Goal: Task Accomplishment & Management: Manage account settings

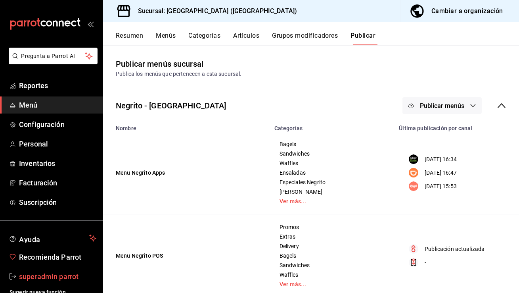
click at [56, 276] on span "superadmin parrot" at bounding box center [57, 276] width 77 height 11
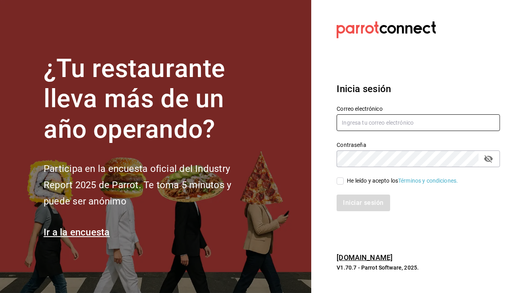
click at [387, 126] on input "text" at bounding box center [418, 122] width 163 height 17
paste input "[EMAIL_ADDRESS][DOMAIN_NAME]"
type input "[EMAIL_ADDRESS][DOMAIN_NAME]"
click at [341, 179] on input "He leído y acepto los Términos y condiciones." at bounding box center [340, 180] width 7 height 7
checkbox input "true"
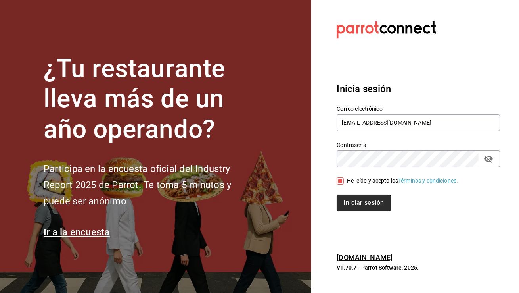
click at [351, 200] on button "Iniciar sesión" at bounding box center [364, 202] width 54 height 17
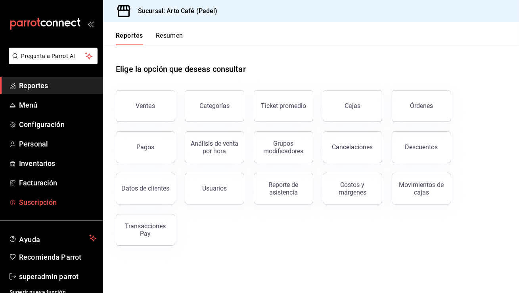
click at [42, 201] on span "Suscripción" at bounding box center [57, 202] width 77 height 11
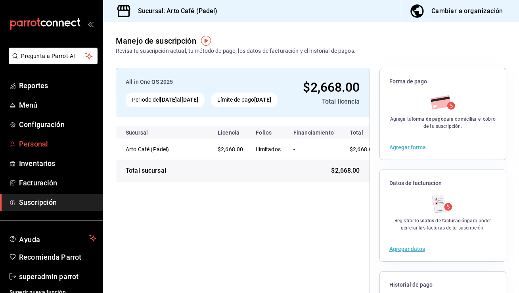
click at [50, 142] on span "Personal" at bounding box center [57, 143] width 77 height 11
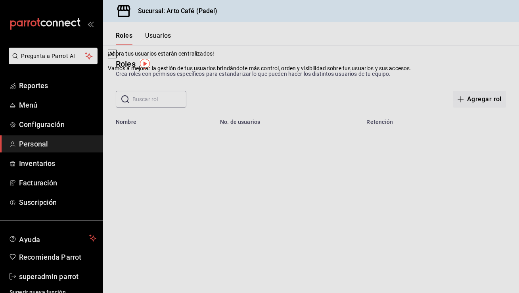
click at [115, 57] on icon at bounding box center [112, 54] width 6 height 6
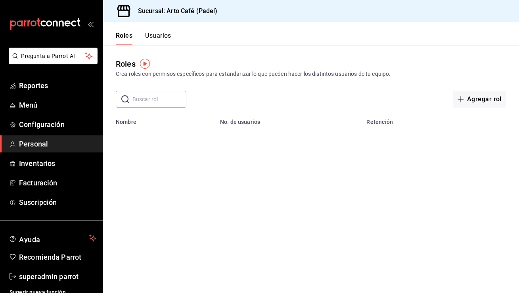
click at [157, 34] on button "Usuarios" at bounding box center [158, 38] width 26 height 13
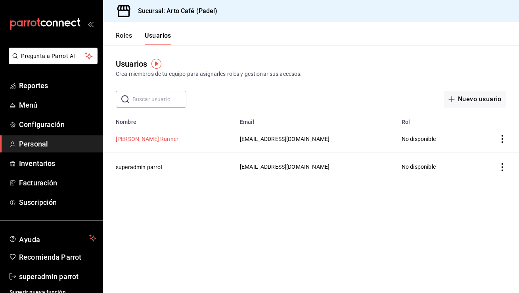
click at [138, 140] on button "Katy Runner" at bounding box center [147, 139] width 63 height 8
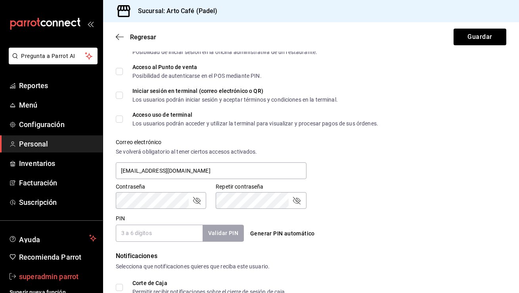
scroll to position [208, 0]
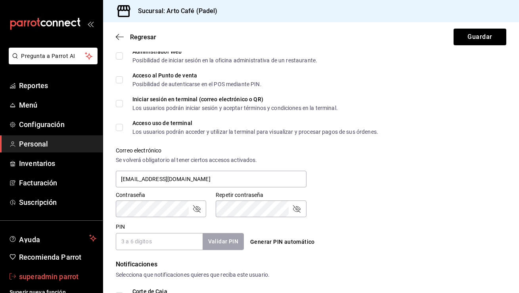
click at [61, 277] on span "superadmin parrot" at bounding box center [57, 276] width 77 height 11
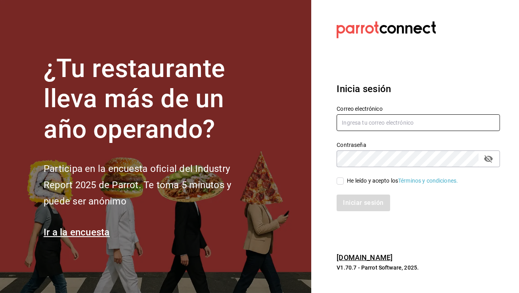
click at [352, 121] on input "text" at bounding box center [418, 122] width 163 height 17
paste input "artocafe@mty.com"
type input "artocafe@mty.com"
click at [339, 183] on input "He leído y acepto los Términos y condiciones." at bounding box center [340, 180] width 7 height 7
checkbox input "true"
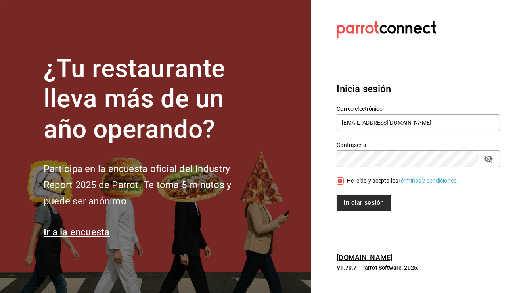
click at [350, 209] on button "Iniciar sesión" at bounding box center [364, 202] width 54 height 17
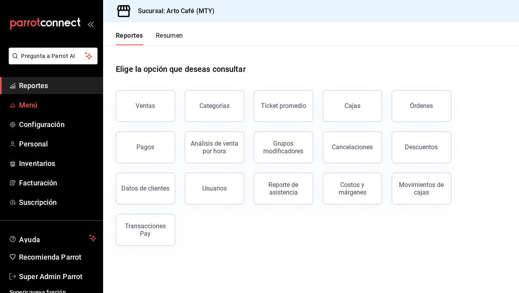
click at [50, 107] on span "Menú" at bounding box center [57, 105] width 77 height 11
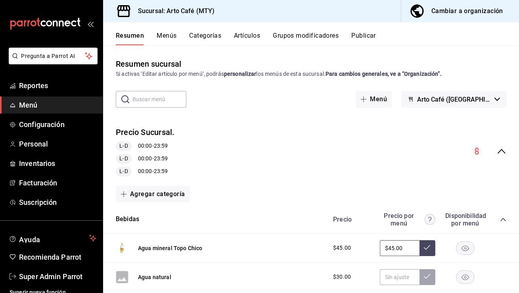
click at [66, 108] on span "Menú" at bounding box center [57, 105] width 77 height 11
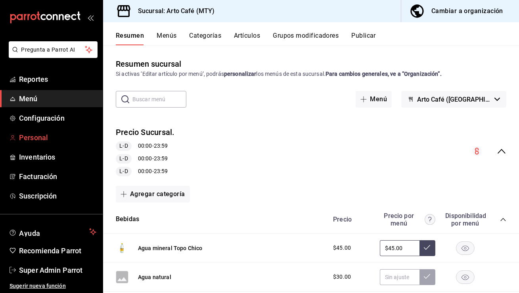
click at [37, 144] on link "Personal" at bounding box center [51, 137] width 103 height 17
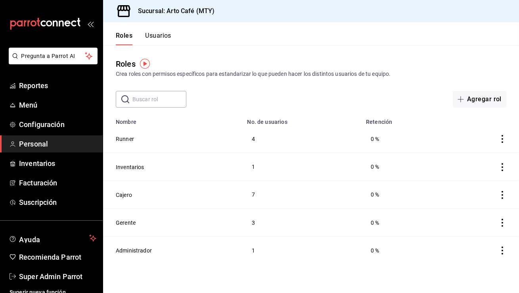
click at [161, 36] on button "Usuarios" at bounding box center [158, 38] width 26 height 13
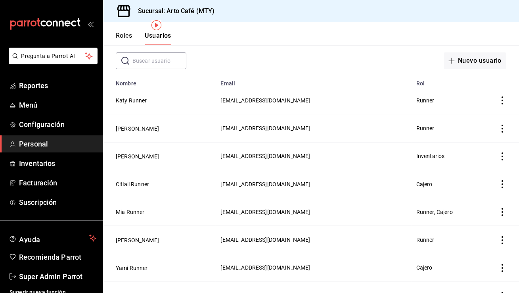
scroll to position [302, 0]
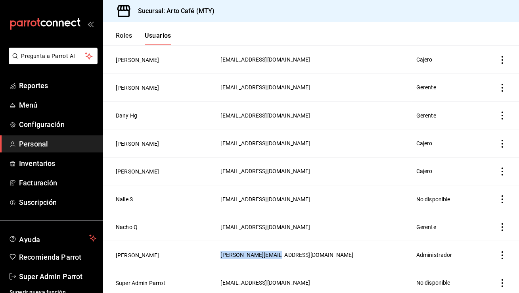
drag, startPoint x: 265, startPoint y: 251, endPoint x: 203, endPoint y: 247, distance: 61.6
click at [216, 247] on td "erick.mhg@gmail.com" at bounding box center [314, 255] width 196 height 28
copy span "erick.mhg@gmail.com"
click at [58, 278] on span "Super Admin Parrot" at bounding box center [57, 276] width 77 height 11
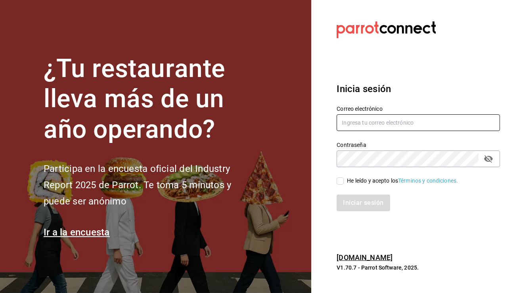
click at [356, 123] on input "text" at bounding box center [418, 122] width 163 height 17
paste input "multiuser@artocafe.com"
type input "multiuser@artocafe.com"
click at [340, 179] on input "He leído y acepto los Términos y condiciones." at bounding box center [340, 180] width 7 height 7
checkbox input "true"
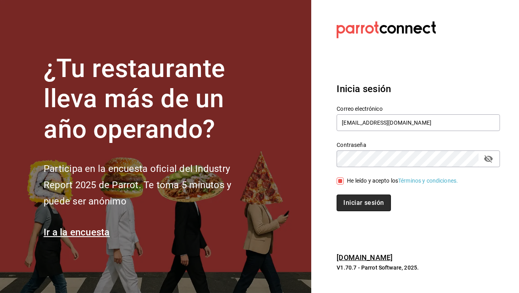
click at [357, 205] on button "Iniciar sesión" at bounding box center [364, 202] width 54 height 17
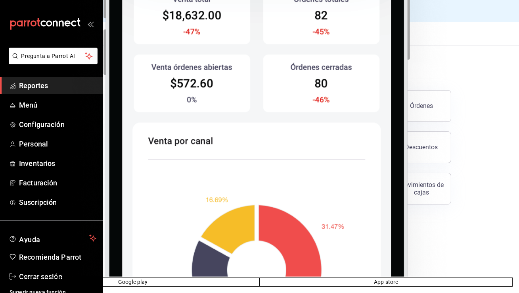
click at [214, 4] on div "Sucursal: Arto Café (Padel)" at bounding box center [171, 11] width 124 height 22
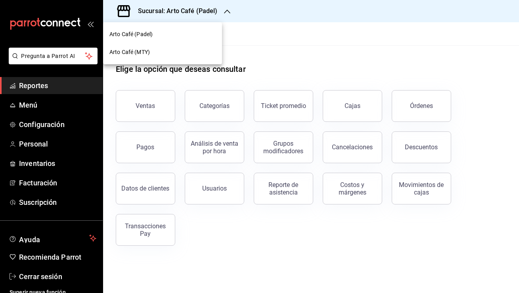
click at [51, 107] on div at bounding box center [259, 146] width 519 height 293
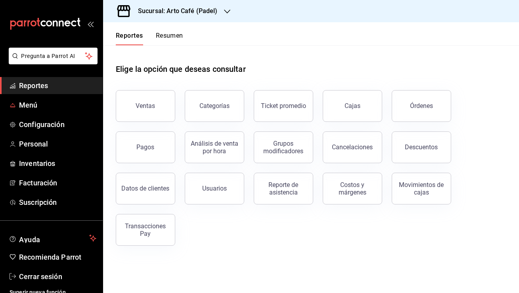
click at [51, 107] on span "Menú" at bounding box center [57, 105] width 77 height 11
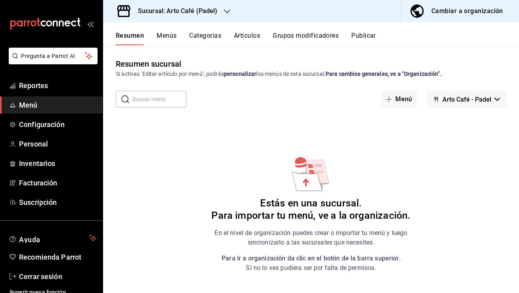
click at [462, 12] on div "Cambiar a organización" at bounding box center [468, 11] width 72 height 11
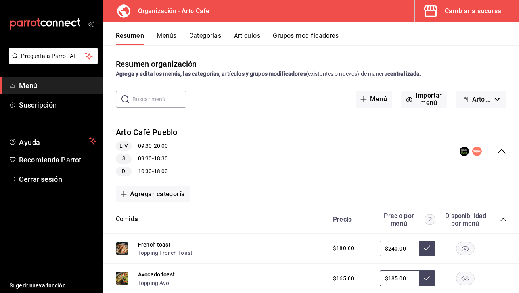
click at [165, 35] on button "Menús" at bounding box center [167, 38] width 20 height 13
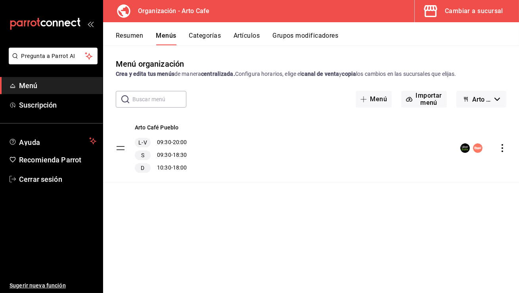
click at [503, 148] on icon "actions" at bounding box center [503, 148] width 8 height 8
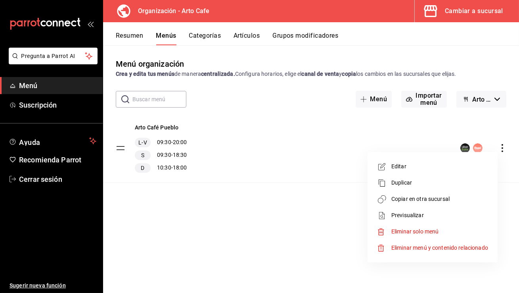
click at [430, 201] on span "Copiar en otra sucursal" at bounding box center [439, 199] width 97 height 8
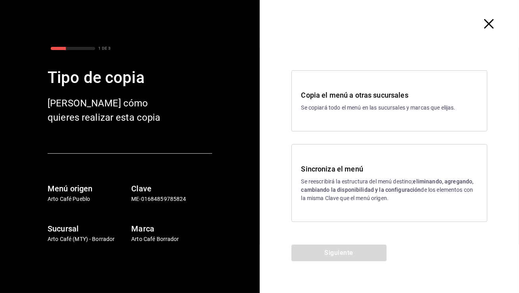
click at [491, 27] on icon "button" at bounding box center [489, 24] width 10 height 10
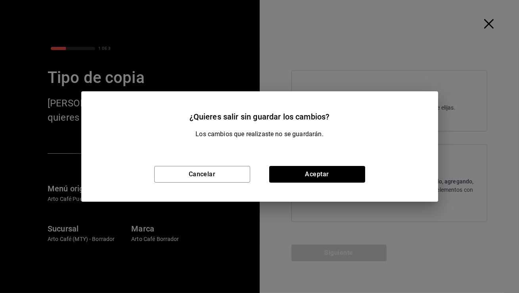
click at [324, 165] on div "Cancelar Aceptar" at bounding box center [259, 174] width 357 height 55
click at [324, 171] on button "Aceptar" at bounding box center [317, 174] width 96 height 17
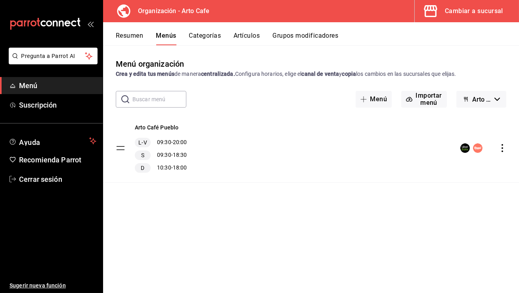
click at [485, 16] on div "Cambiar a sucursal" at bounding box center [474, 11] width 58 height 11
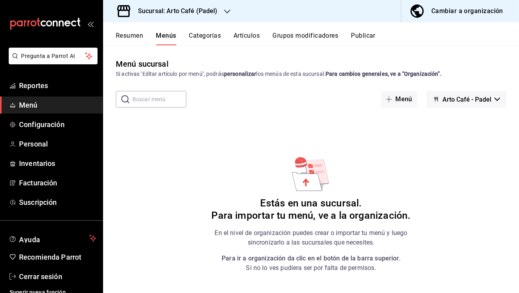
click at [188, 14] on h3 "Sucursal: Arto Café (Padel)" at bounding box center [175, 11] width 86 height 10
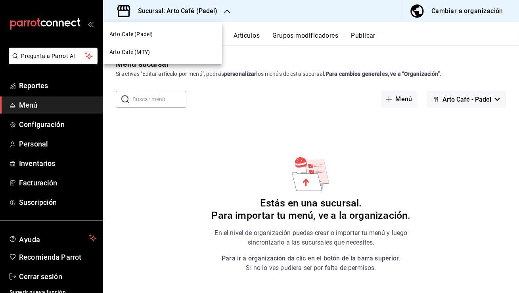
click at [160, 54] on div "Arto Café (MTY)" at bounding box center [162, 52] width 106 height 8
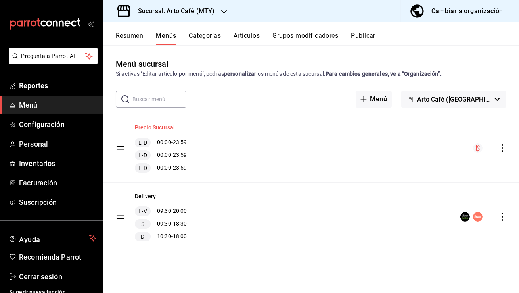
click at [164, 125] on button "Precio Sucursal." at bounding box center [156, 127] width 42 height 8
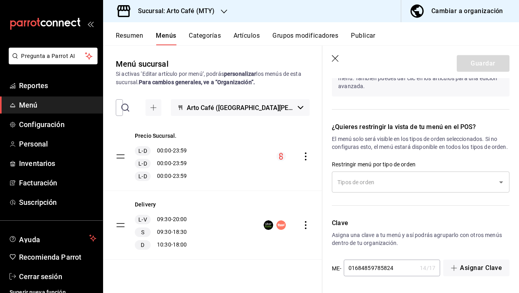
scroll to position [898, 0]
click at [336, 57] on icon "button" at bounding box center [336, 59] width 8 height 8
checkbox input "false"
type input "1758900551525"
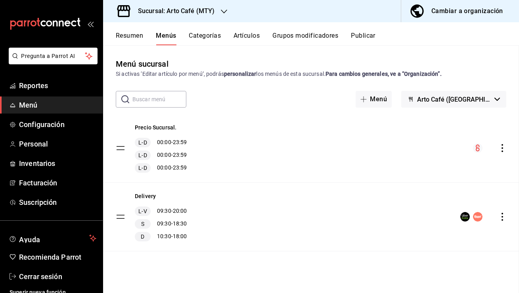
checkbox input "false"
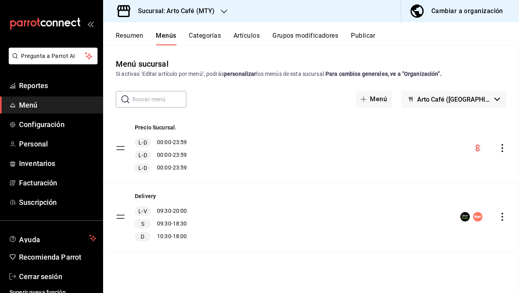
checkbox input "false"
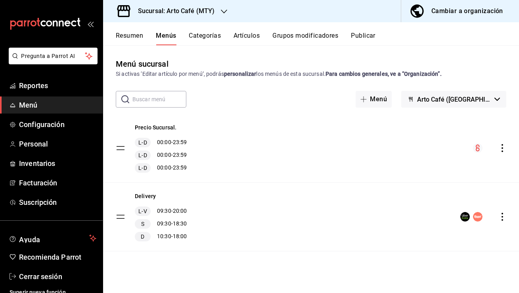
click at [175, 14] on h3 "Sucursal: Arto Café (MTY)" at bounding box center [173, 11] width 83 height 10
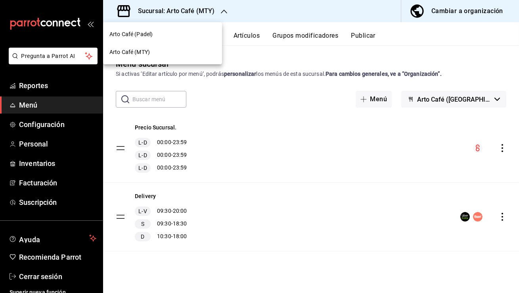
click at [159, 35] on div "Arto Café (Padel)" at bounding box center [162, 34] width 106 height 8
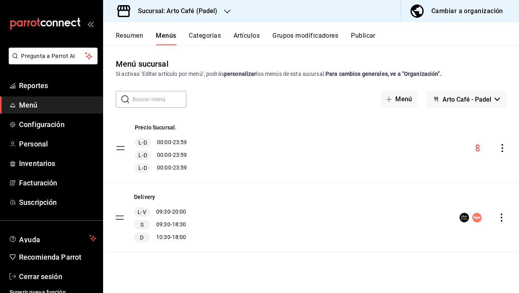
drag, startPoint x: 123, startPoint y: 146, endPoint x: 121, endPoint y: 216, distance: 69.8
click at [206, 37] on button "Categorías" at bounding box center [205, 38] width 32 height 13
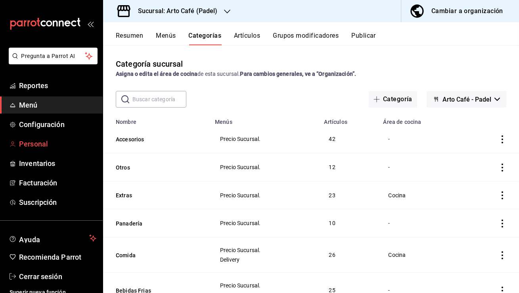
click at [58, 144] on span "Personal" at bounding box center [57, 143] width 77 height 11
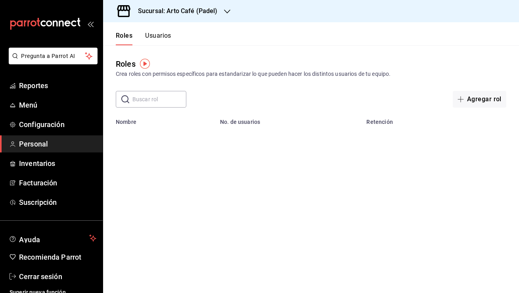
click at [157, 41] on button "Usuarios" at bounding box center [158, 38] width 26 height 13
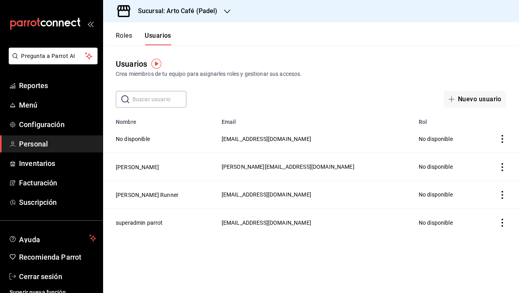
click at [128, 37] on button "Roles" at bounding box center [124, 38] width 16 height 13
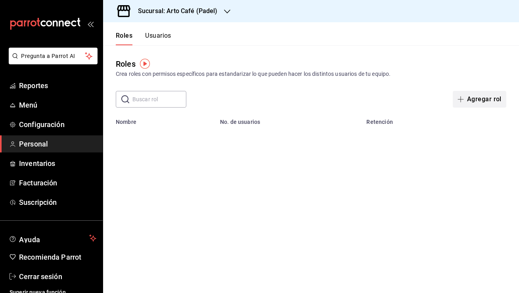
click at [478, 95] on button "Agregar rol" at bounding box center [480, 99] width 54 height 17
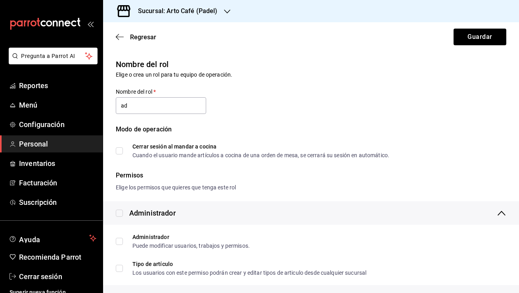
type input "Administrador"
click at [119, 211] on input "checkbox" at bounding box center [119, 212] width 7 height 7
checkbox input "true"
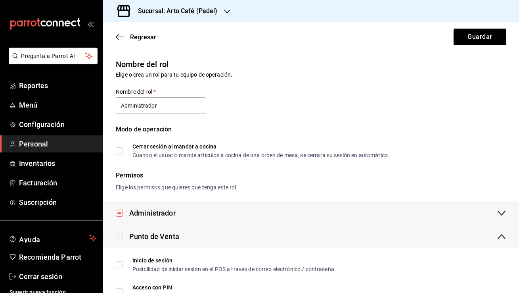
scroll to position [3, 0]
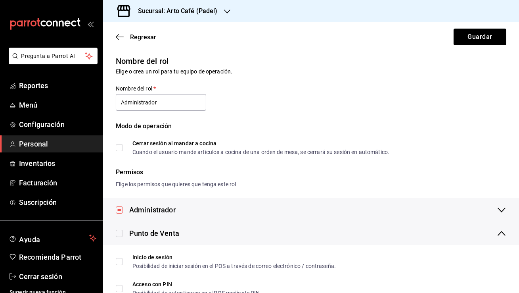
click at [152, 213] on div "Administrador" at bounding box center [152, 209] width 46 height 11
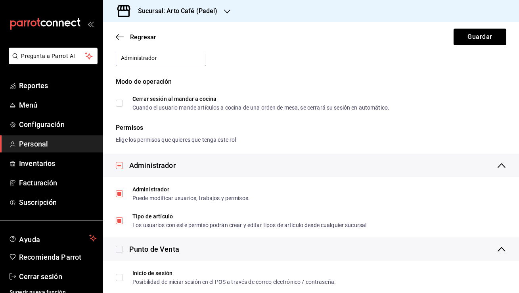
scroll to position [131, 0]
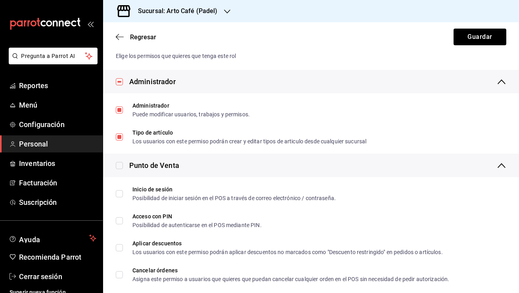
click at [169, 82] on div "Administrador" at bounding box center [152, 81] width 46 height 11
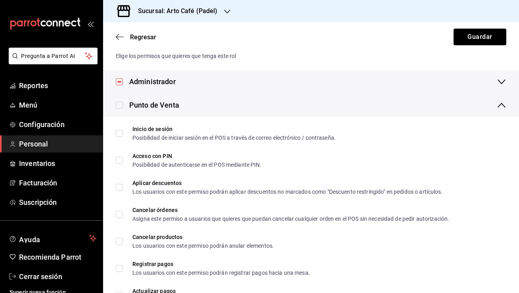
click at [119, 104] on input "checkbox" at bounding box center [119, 105] width 7 height 7
checkbox input "true"
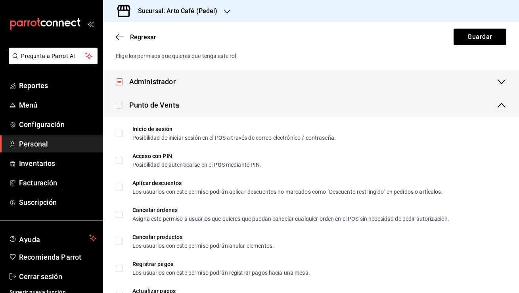
checkbox input "true"
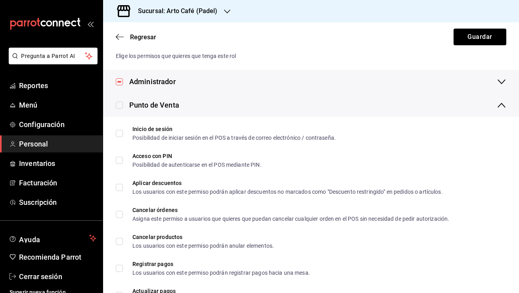
checkbox input "true"
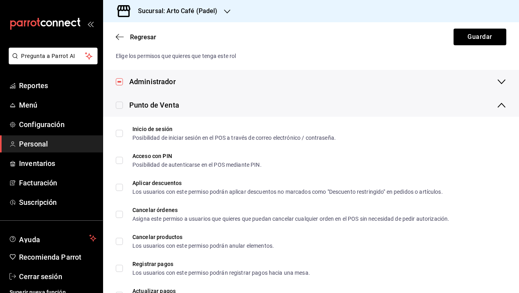
checkbox input "true"
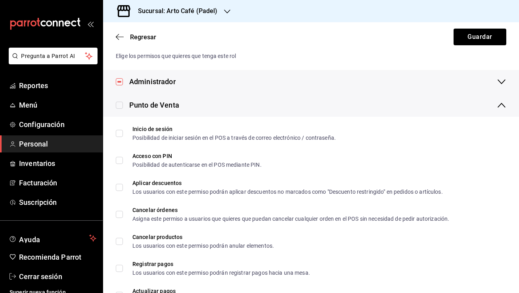
checkbox input "true"
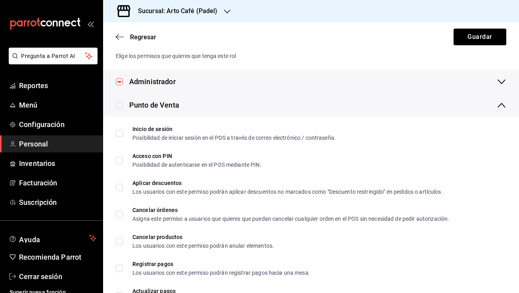
checkbox input "true"
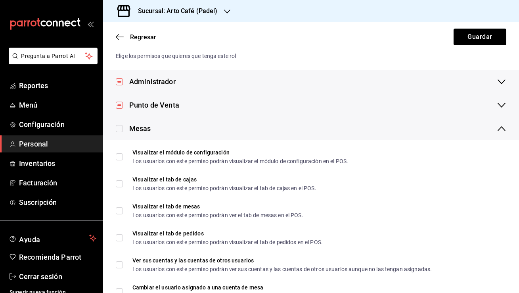
click at [119, 128] on input "checkbox" at bounding box center [119, 128] width 7 height 7
checkbox input "true"
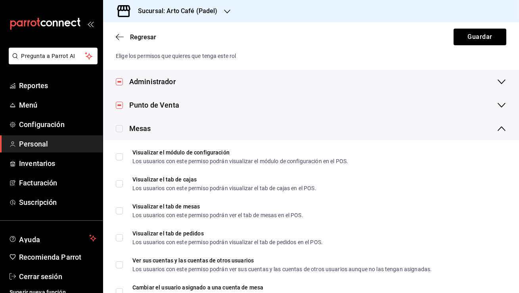
checkbox input "true"
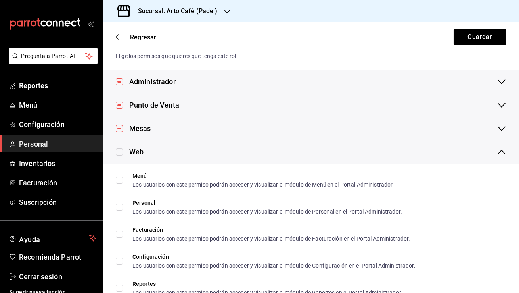
click at [117, 151] on input "checkbox" at bounding box center [119, 151] width 7 height 7
checkbox input "true"
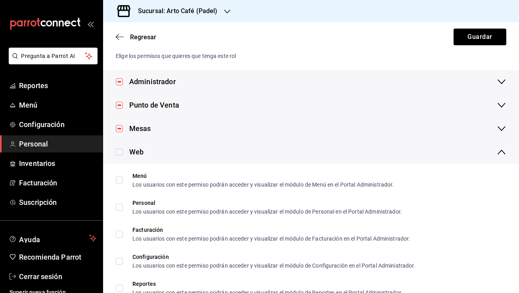
checkbox input "true"
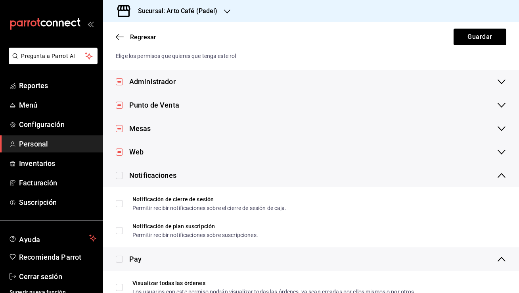
click at [119, 175] on input "checkbox" at bounding box center [119, 175] width 7 height 7
checkbox input "true"
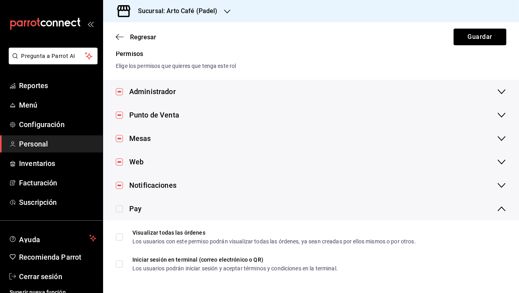
click at [119, 210] on input "checkbox" at bounding box center [119, 208] width 7 height 7
checkbox input "true"
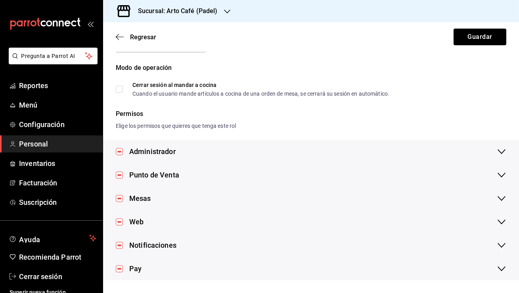
scroll to position [61, 0]
click at [472, 37] on button "Guardar" at bounding box center [480, 37] width 53 height 17
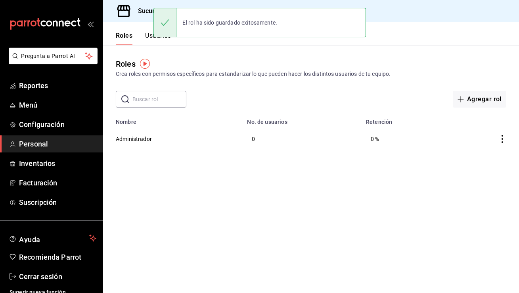
click at [149, 36] on button "Usuarios" at bounding box center [158, 38] width 26 height 13
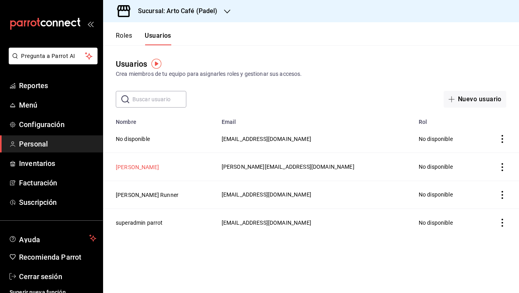
click at [144, 164] on button "Erick Del Hoyo" at bounding box center [137, 167] width 43 height 8
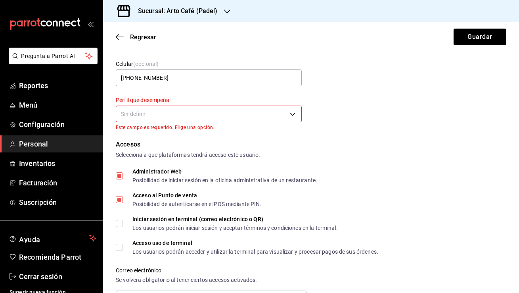
scroll to position [74, 0]
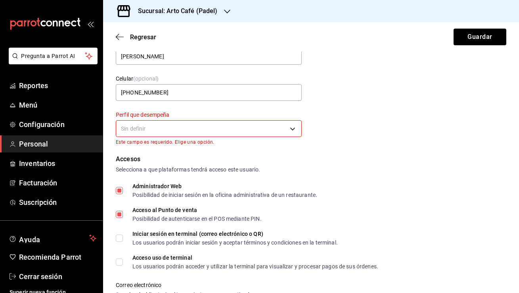
click at [214, 123] on body "Pregunta a Parrot AI Reportes Menú Configuración Personal Inventarios Facturaci…" at bounding box center [259, 146] width 519 height 293
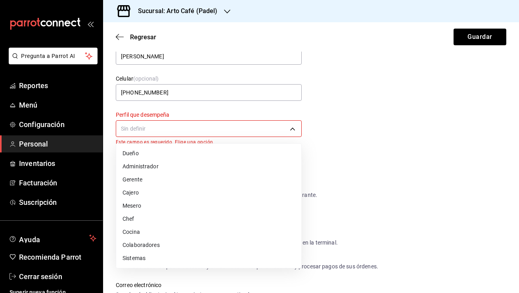
click at [177, 171] on li "Administrador" at bounding box center [208, 166] width 185 height 13
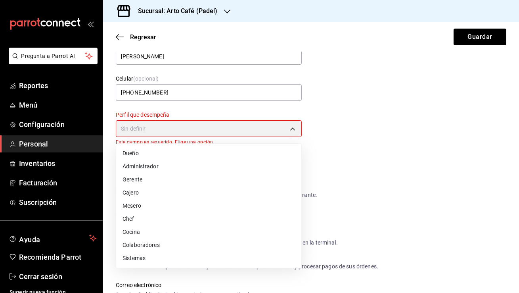
type input "ADMIN"
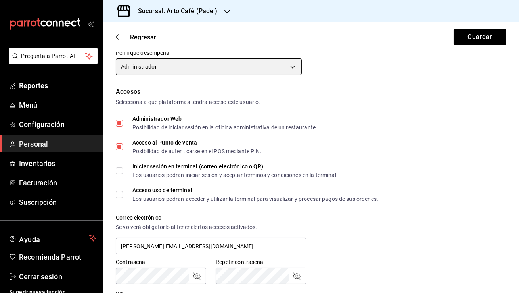
scroll to position [198, 0]
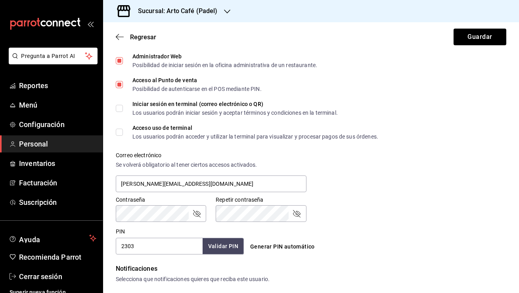
click at [121, 110] on input "Iniciar sesión en terminal (correo electrónico o QR) Los usuarios podrán inicia…" at bounding box center [119, 108] width 7 height 7
checkbox input "true"
click at [120, 134] on input "Acceso uso de terminal Los usuarios podrán acceder y utilizar la terminal para …" at bounding box center [119, 132] width 7 height 7
checkbox input "true"
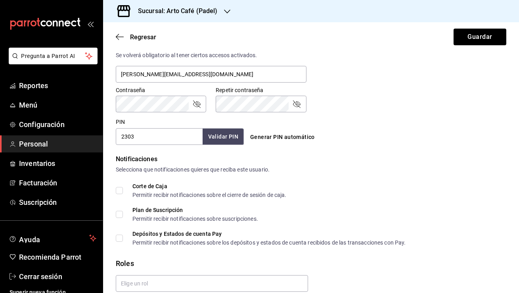
scroll to position [341, 0]
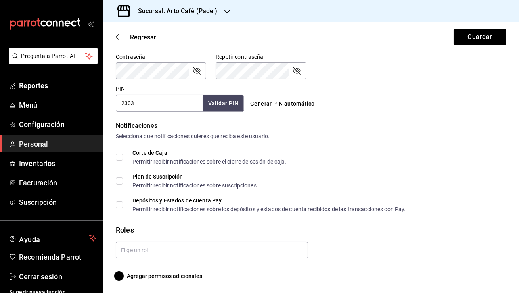
click at [121, 155] on input "Corte de Caja Permitir recibir notificaciones sobre el cierre de sesión de caja." at bounding box center [119, 156] width 7 height 7
checkbox input "true"
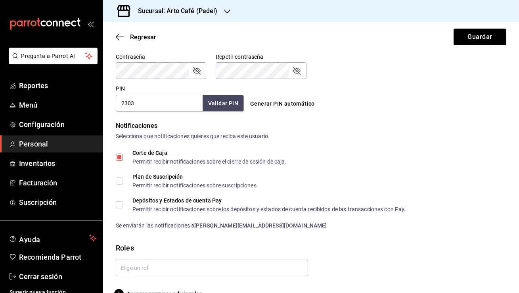
click at [119, 182] on input "Plan de Suscripción Permitir recibir notificaciones sobre suscripciones." at bounding box center [119, 180] width 7 height 7
checkbox input "true"
click at [119, 207] on input "Depósitos y Estados de cuenta Pay Permitir recibir notificaciones sobre los dep…" at bounding box center [119, 204] width 7 height 7
checkbox input "true"
click at [132, 262] on input "text" at bounding box center [212, 267] width 192 height 17
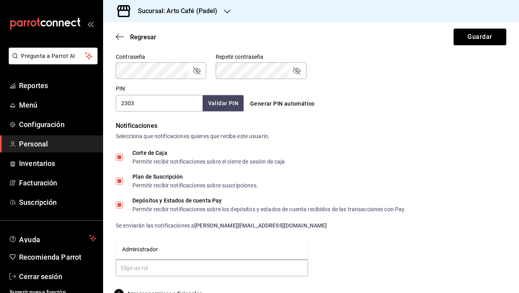
drag, startPoint x: 134, startPoint y: 238, endPoint x: 134, endPoint y: 244, distance: 6.3
click at [134, 241] on form "Datos personales Nombre Erick Apellido Del Hoyo Celular (opcional) +52 (52) 812…" at bounding box center [311, 7] width 391 height 581
click at [132, 269] on input "text" at bounding box center [212, 267] width 192 height 17
click at [132, 252] on li "Administrador" at bounding box center [212, 249] width 192 height 13
click at [471, 40] on button "Guardar" at bounding box center [480, 37] width 53 height 17
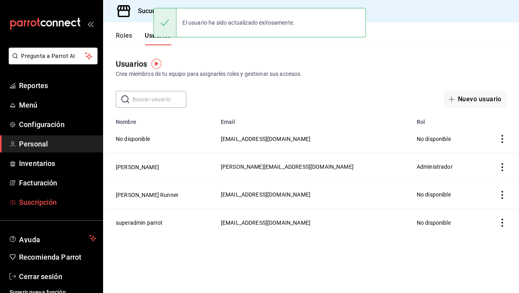
click at [36, 203] on span "Suscripción" at bounding box center [57, 202] width 77 height 11
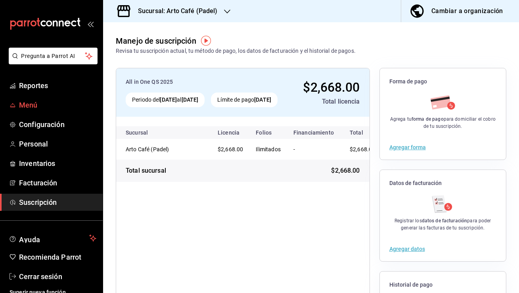
click at [50, 101] on span "Menú" at bounding box center [57, 105] width 77 height 11
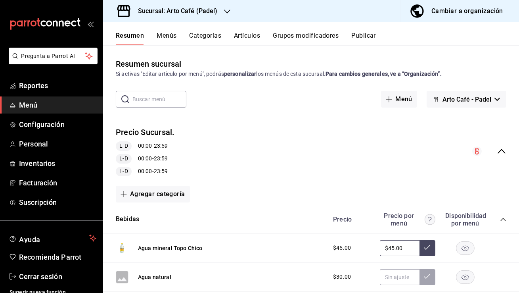
click at [168, 23] on div "Resumen Menús Categorías Artículos Grupos modificadores Publicar" at bounding box center [311, 33] width 416 height 23
click at [165, 35] on button "Menús" at bounding box center [167, 38] width 20 height 13
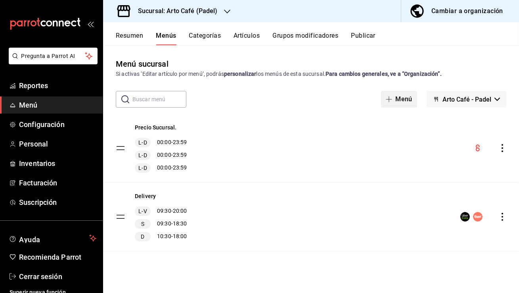
click at [401, 104] on button "Menú" at bounding box center [399, 99] width 36 height 17
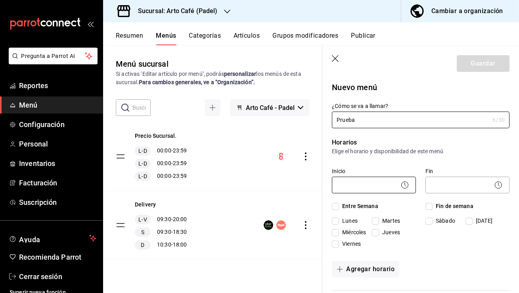
type input "Prueba"
click at [349, 187] on body "Pregunta a Parrot AI Reportes Menú Configuración Personal Inventarios Facturaci…" at bounding box center [259, 146] width 519 height 293
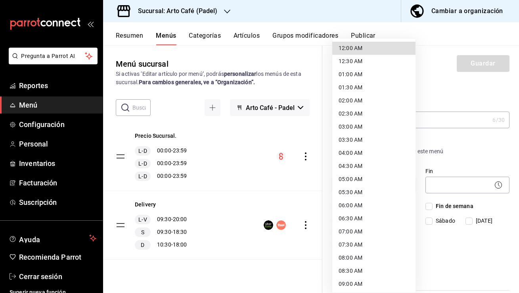
click at [349, 50] on li "12:00 AM" at bounding box center [373, 48] width 83 height 13
type input "00:00"
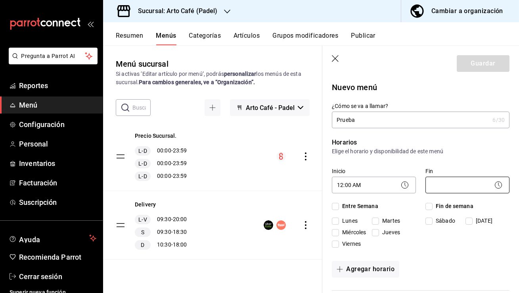
click at [437, 190] on body "Pregunta a Parrot AI Reportes Menú Configuración Personal Inventarios Facturaci…" at bounding box center [259, 146] width 519 height 293
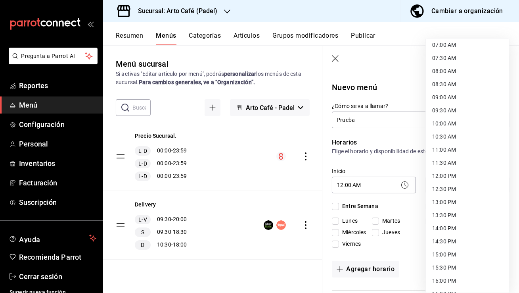
scroll to position [393, 0]
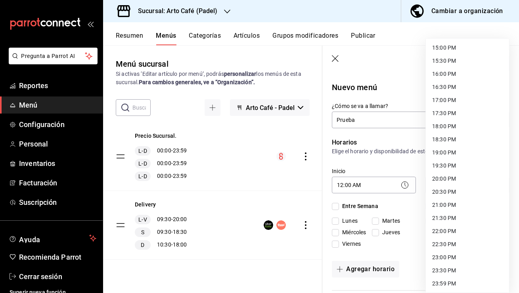
click at [457, 276] on li "23:30 PM" at bounding box center [467, 270] width 83 height 13
type input "23:30"
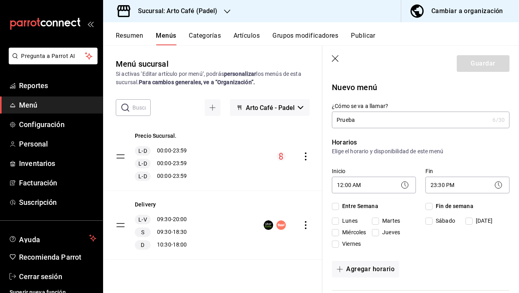
click at [338, 203] on input "Entre Semana" at bounding box center [335, 206] width 7 height 7
checkbox input "true"
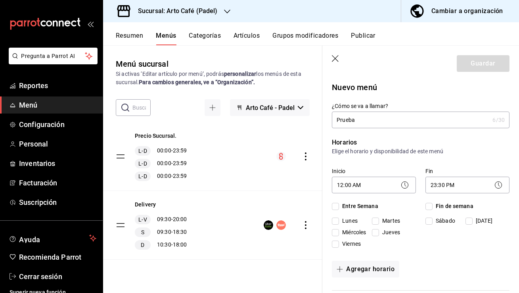
checkbox input "true"
click at [431, 206] on input "Fin de semana" at bounding box center [429, 206] width 7 height 7
checkbox input "true"
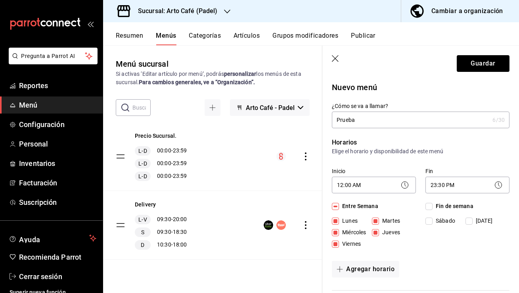
checkbox input "true"
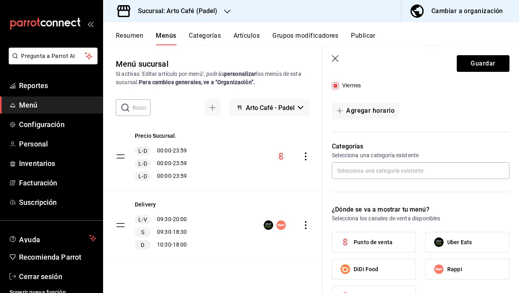
scroll to position [178, 0]
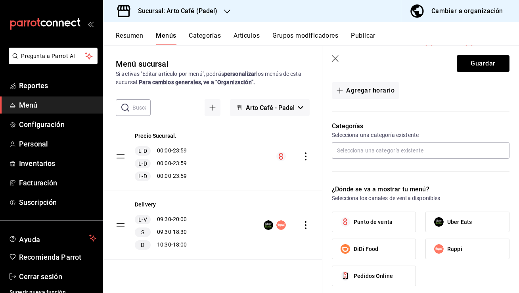
click at [389, 221] on span "Punto de venta" at bounding box center [373, 222] width 39 height 8
click at [354, 221] on input "Punto de venta" at bounding box center [345, 221] width 17 height 17
checkbox input "true"
click at [483, 62] on button "Guardar" at bounding box center [483, 63] width 53 height 17
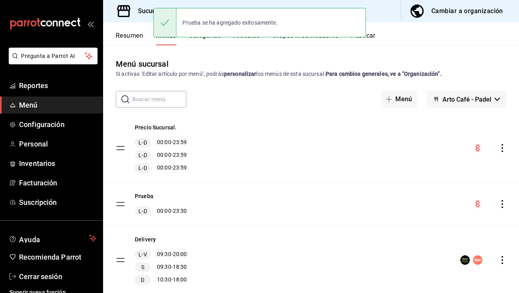
click at [207, 42] on button "Categorías" at bounding box center [205, 38] width 32 height 13
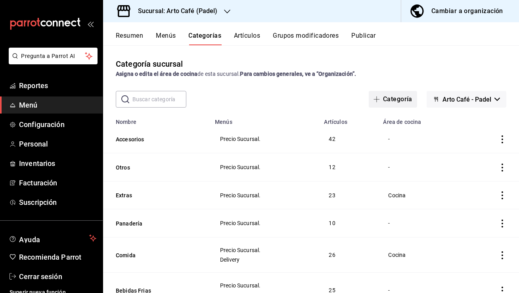
click at [396, 101] on button "Categoría" at bounding box center [393, 99] width 48 height 17
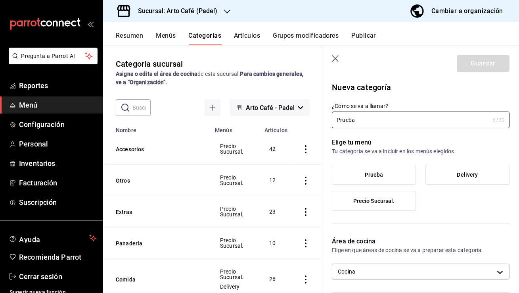
type input "Prueba"
click at [375, 173] on span "Prueba" at bounding box center [374, 174] width 19 height 7
click at [0, 0] on input "Prueba" at bounding box center [0, 0] width 0 height 0
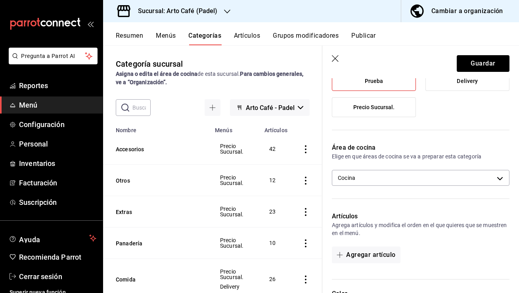
scroll to position [131, 0]
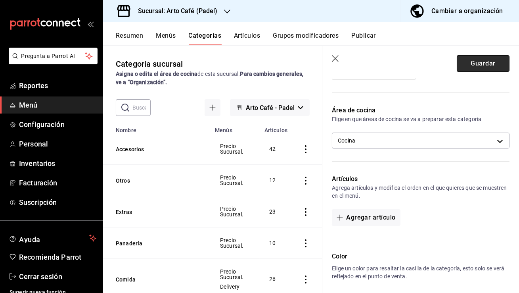
click at [471, 68] on button "Guardar" at bounding box center [483, 63] width 53 height 17
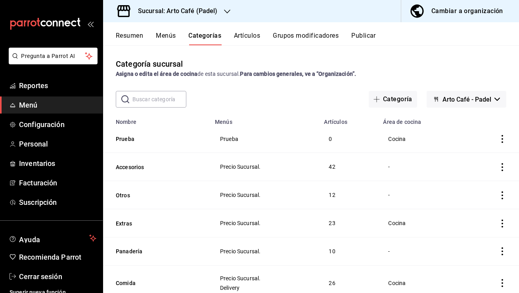
click at [247, 31] on div "Resumen Menús Categorías Artículos Grupos modificadores Publicar" at bounding box center [311, 33] width 416 height 23
click at [249, 37] on button "Artículos" at bounding box center [247, 38] width 26 height 13
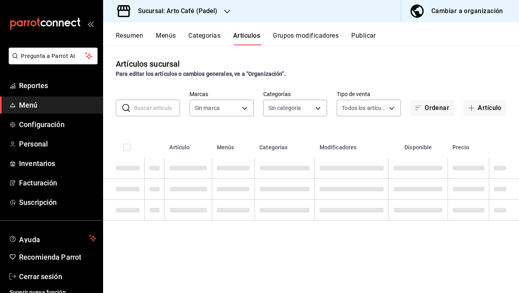
type input "0b91746d-65e3-48cd-bdc1-7b53d0fd71c4"
type input "805fb19d-6075-45d3-849c-2c5ed4a50dd6,04cadb7a-3322-4c74-bb7a-b5fded8f7134,5b72a…"
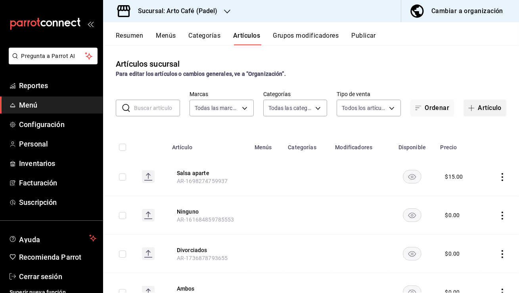
click at [482, 112] on button "Artículo" at bounding box center [485, 108] width 43 height 17
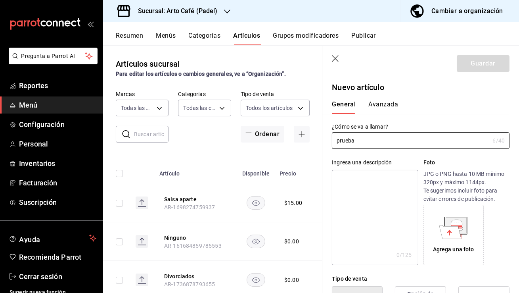
scroll to position [99, 0]
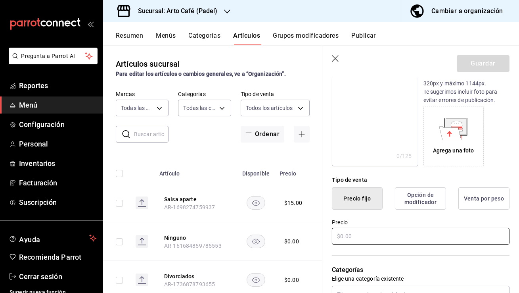
type input "prueba"
click at [380, 238] on input "text" at bounding box center [421, 236] width 178 height 17
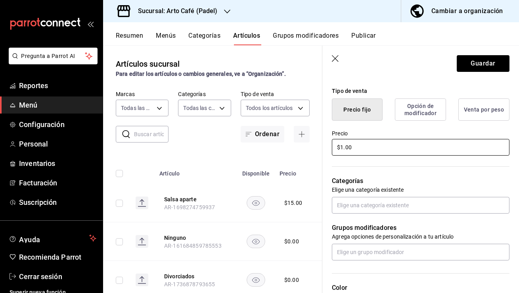
scroll to position [197, 0]
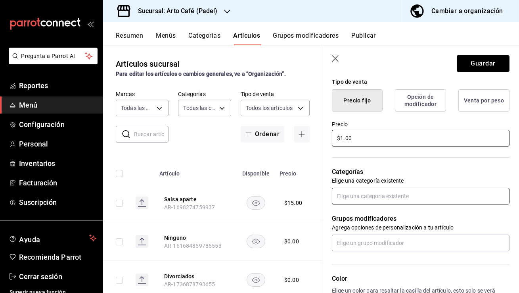
type input "$1.00"
click at [393, 198] on input "text" at bounding box center [421, 196] width 178 height 17
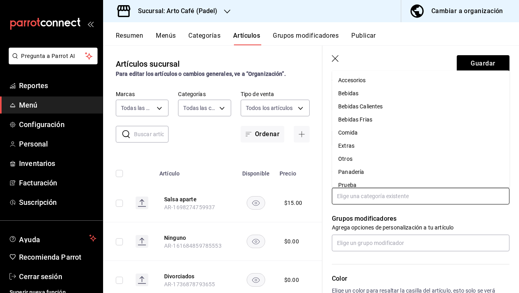
scroll to position [7, 0]
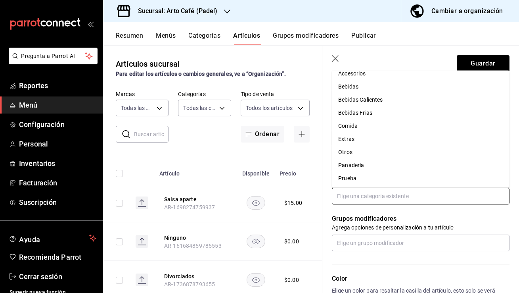
click at [378, 173] on li "Prueba" at bounding box center [421, 177] width 178 height 13
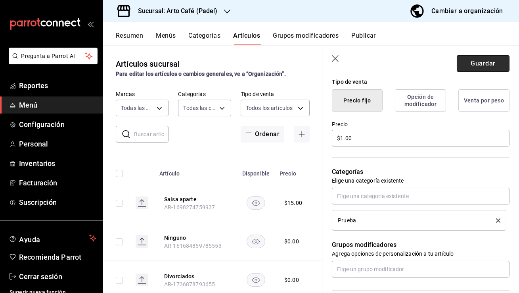
click at [481, 69] on button "Guardar" at bounding box center [483, 63] width 53 height 17
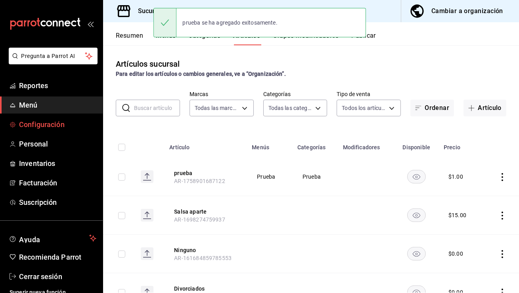
click at [52, 119] on span "Configuración" at bounding box center [57, 124] width 77 height 11
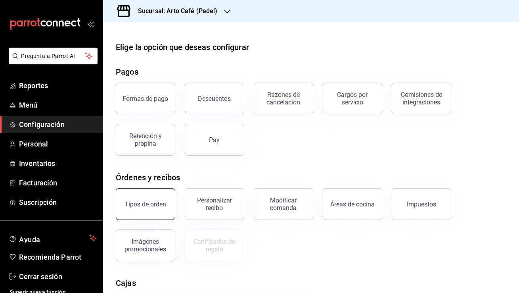
click at [148, 199] on button "Tipos de orden" at bounding box center [145, 204] width 59 height 32
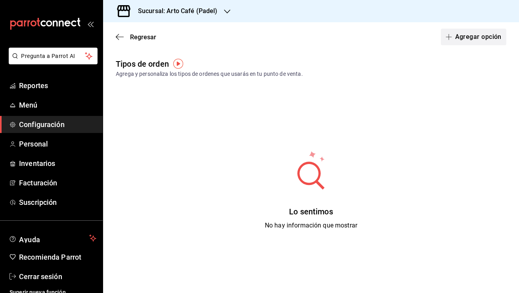
click at [472, 39] on button "Agregar opción" at bounding box center [473, 37] width 65 height 17
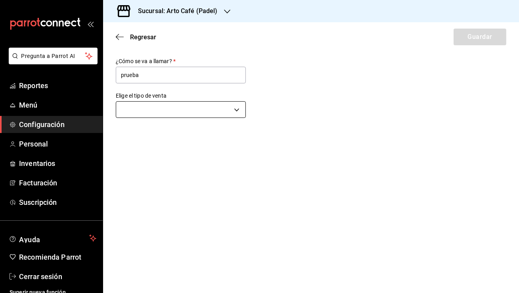
type input "prueba"
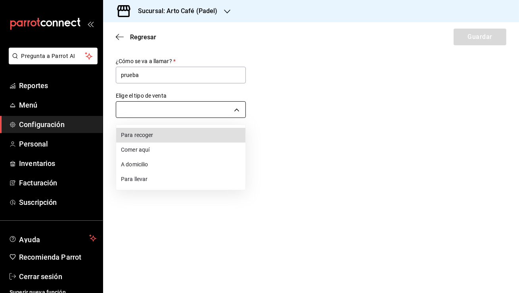
click at [229, 108] on body "Pregunta a Parrot AI Reportes Menú Configuración Personal Inventarios Facturaci…" at bounding box center [259, 146] width 519 height 293
click at [184, 178] on li "Para llevar" at bounding box center [180, 179] width 129 height 15
type input "TAKE_OUT"
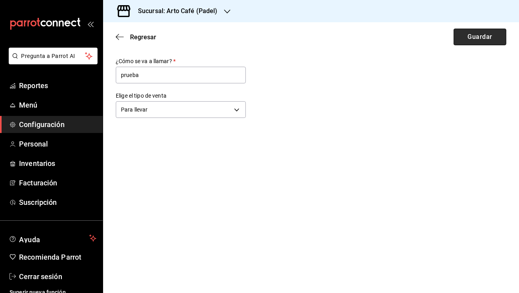
click at [469, 38] on button "Guardar" at bounding box center [480, 37] width 53 height 17
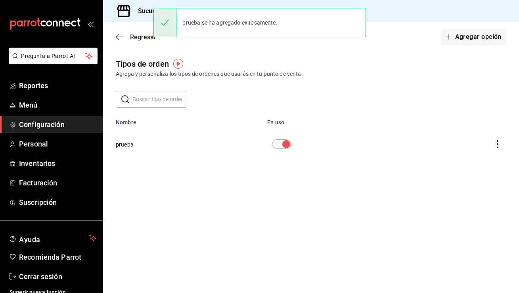
click at [132, 40] on span "Regresar" at bounding box center [143, 37] width 26 height 8
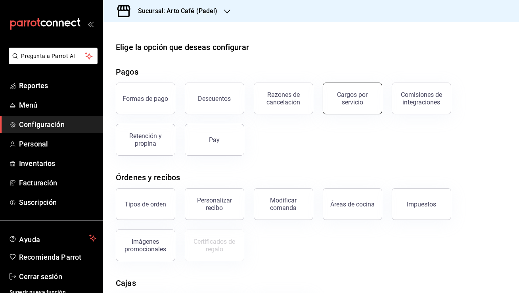
click at [354, 96] on div "Cargos por servicio" at bounding box center [352, 98] width 49 height 15
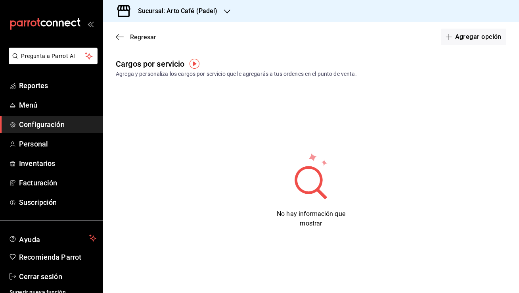
click at [137, 35] on span "Regresar" at bounding box center [143, 37] width 26 height 8
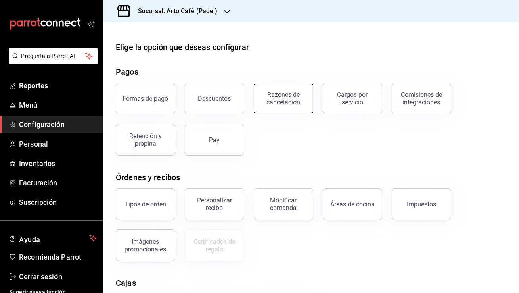
click at [287, 96] on div "Razones de cancelación" at bounding box center [283, 98] width 49 height 15
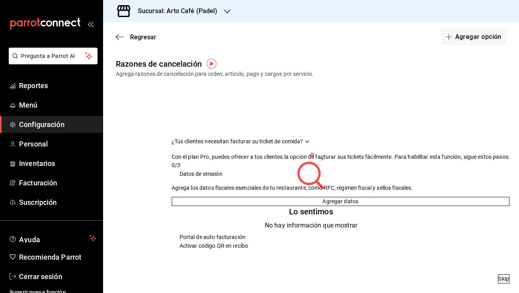
click at [221, 12] on div "Sucursal: Arto Café (Padel)" at bounding box center [171, 11] width 124 height 22
click at [456, 42] on div at bounding box center [259, 146] width 519 height 293
click at [456, 42] on button "Agregar opción" at bounding box center [473, 37] width 65 height 17
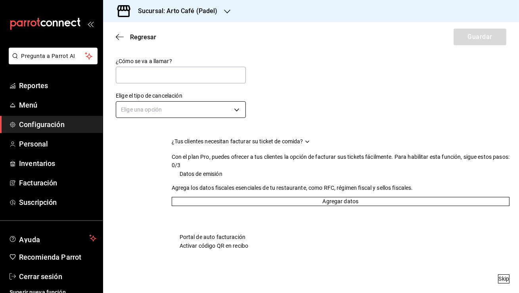
click at [208, 110] on body "Pregunta a Parrot AI Reportes Menú Configuración Personal Inventarios Facturaci…" at bounding box center [259, 146] width 519 height 293
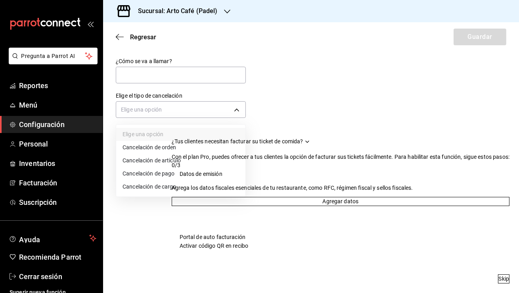
click at [172, 148] on li "Cancelación de orden" at bounding box center [180, 147] width 129 height 13
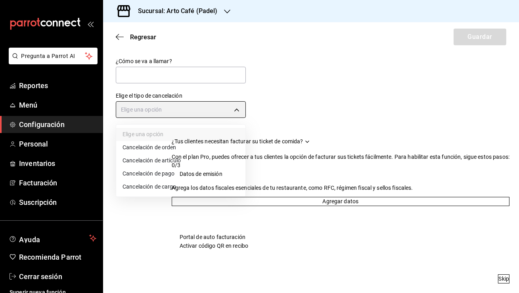
type input "ORDER"
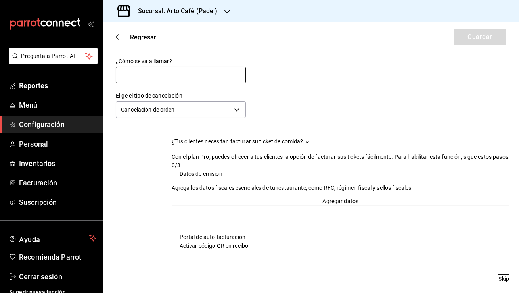
click at [173, 73] on input "text" at bounding box center [181, 75] width 130 height 17
type input "Cancelación de orden"
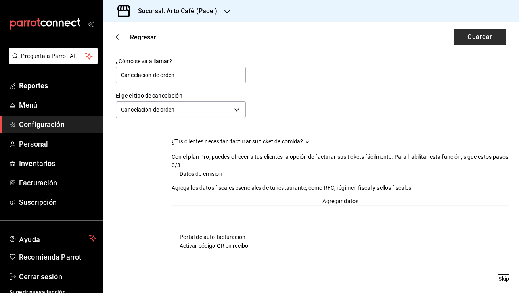
click at [483, 40] on button "Guardar" at bounding box center [480, 37] width 53 height 17
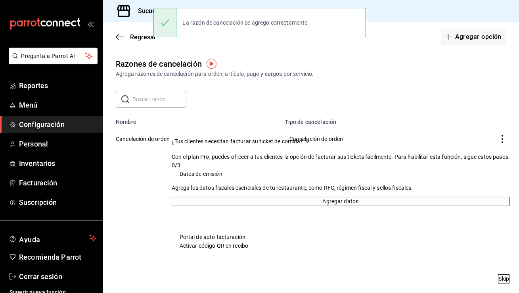
click at [483, 40] on button "Agregar opción" at bounding box center [473, 37] width 65 height 17
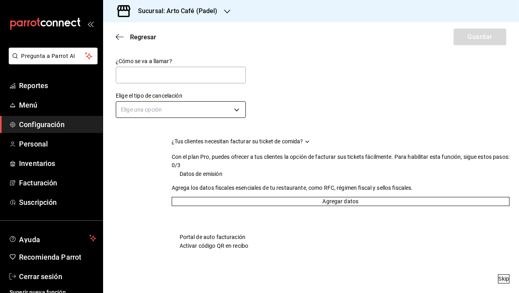
click at [230, 103] on body "Pregunta a Parrot AI Reportes Menú Configuración Personal Inventarios Facturaci…" at bounding box center [259, 146] width 519 height 293
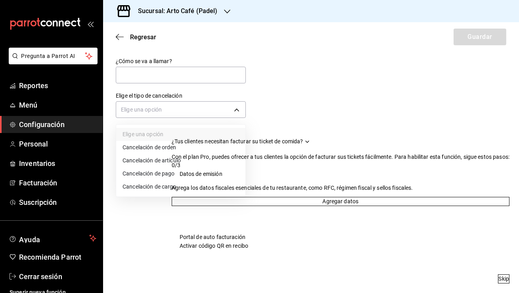
click at [187, 158] on li "Cancelación de artículo" at bounding box center [180, 160] width 129 height 13
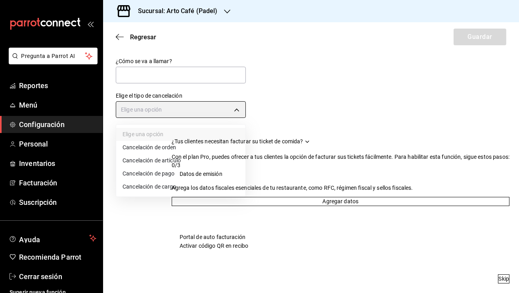
type input "ORDER_ITEM"
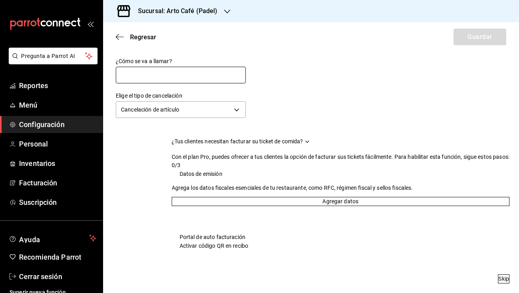
click at [192, 77] on input "text" at bounding box center [181, 75] width 130 height 17
type input "Cancelación de artículo"
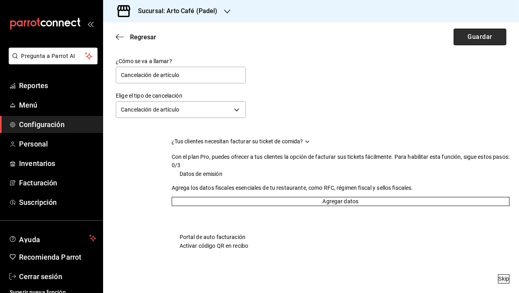
click at [476, 42] on button "Guardar" at bounding box center [480, 37] width 53 height 17
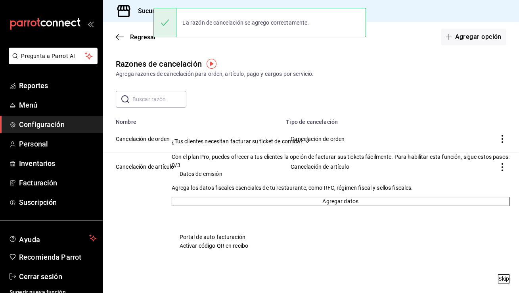
click at [476, 42] on button "Agregar opción" at bounding box center [473, 37] width 65 height 17
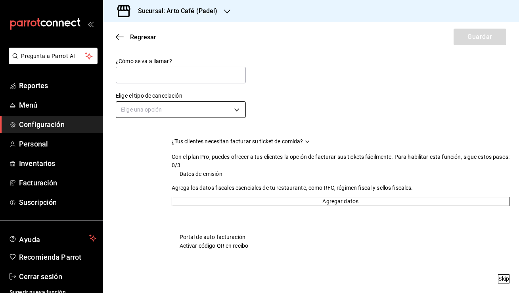
click at [196, 110] on body "Pregunta a Parrot AI Reportes Menú Configuración Personal Inventarios Facturaci…" at bounding box center [259, 146] width 519 height 293
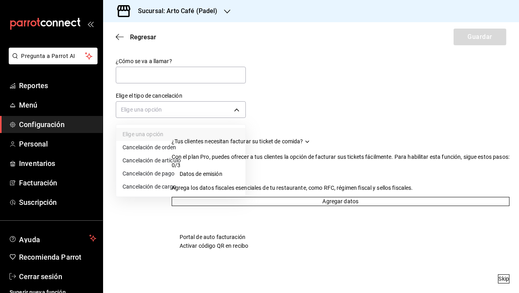
click at [171, 169] on li "Cancelación de pago" at bounding box center [180, 173] width 129 height 13
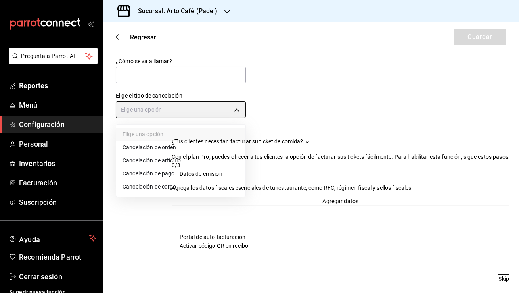
type input "ORDER_PAYMENT"
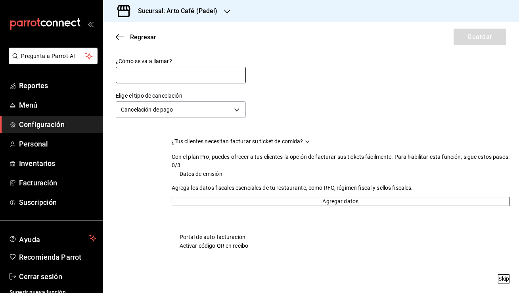
click at [207, 79] on input "text" at bounding box center [181, 75] width 130 height 17
type input "Cancelación de Pago"
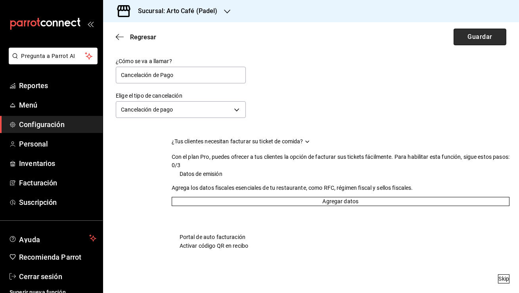
click at [474, 35] on button "Guardar" at bounding box center [480, 37] width 53 height 17
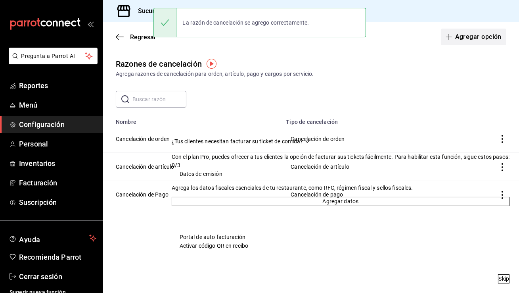
click at [475, 37] on button "Agregar opción" at bounding box center [473, 37] width 65 height 17
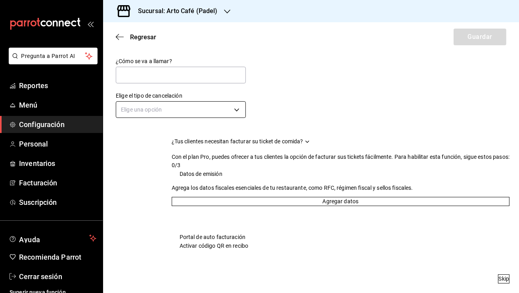
click at [199, 114] on body "Pregunta a Parrot AI Reportes Menú Configuración Personal Inventarios Facturaci…" at bounding box center [259, 146] width 519 height 293
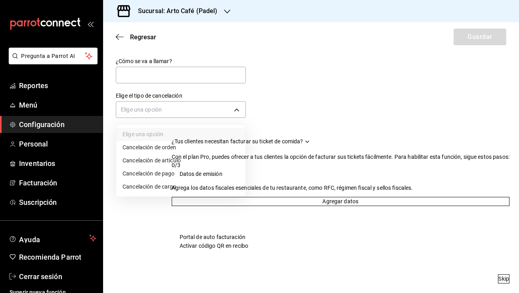
click at [187, 185] on li "Cancelación de cargo" at bounding box center [180, 186] width 129 height 13
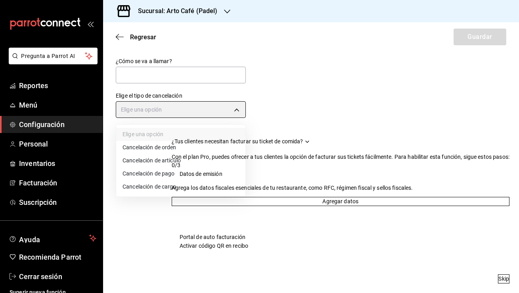
type input "SERVICE_CHARGE"
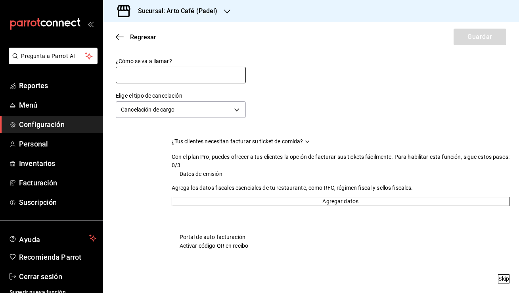
click at [202, 77] on input "text" at bounding box center [181, 75] width 130 height 17
type input "Cancelación de cargo"
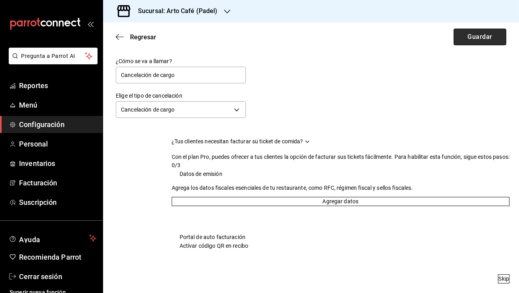
click at [486, 34] on button "Guardar" at bounding box center [480, 37] width 53 height 17
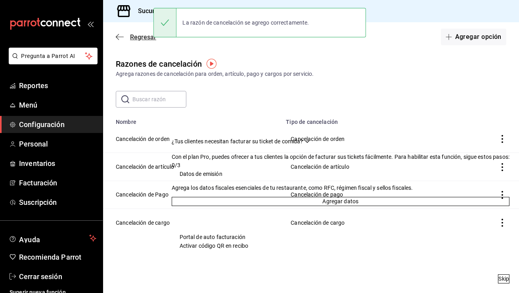
click at [118, 38] on icon "button" at bounding box center [120, 36] width 8 height 7
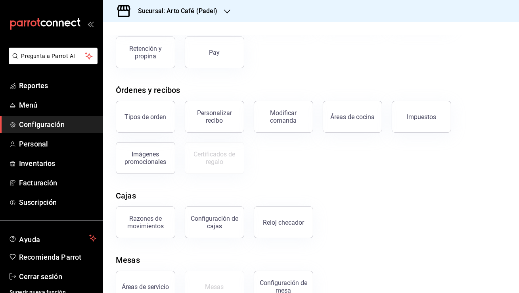
scroll to position [109, 0]
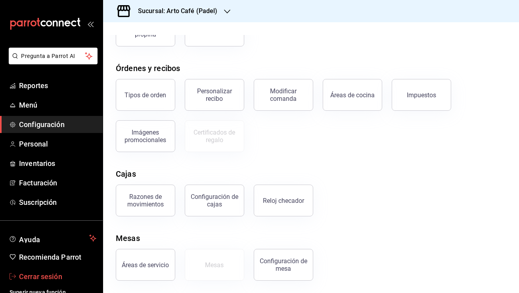
click at [52, 278] on span "Cerrar sesión" at bounding box center [57, 276] width 77 height 11
